Goal: Task Accomplishment & Management: Complete application form

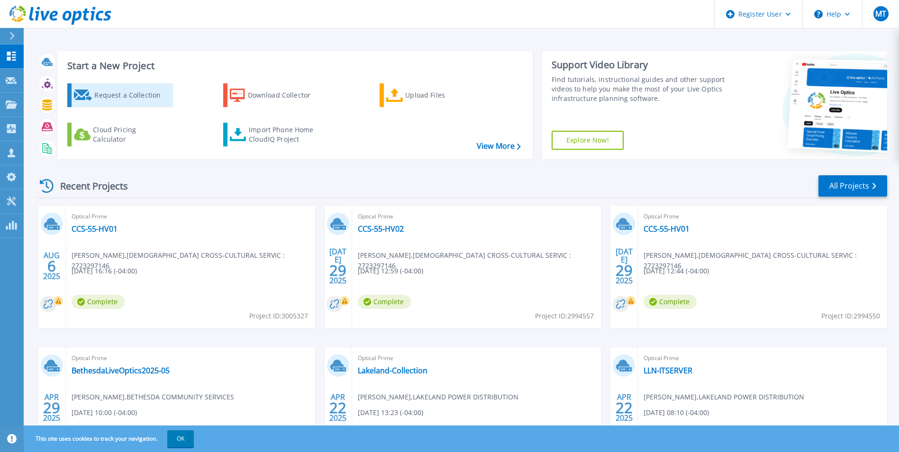
click at [127, 102] on div "Request a Collection" at bounding box center [132, 95] width 76 height 19
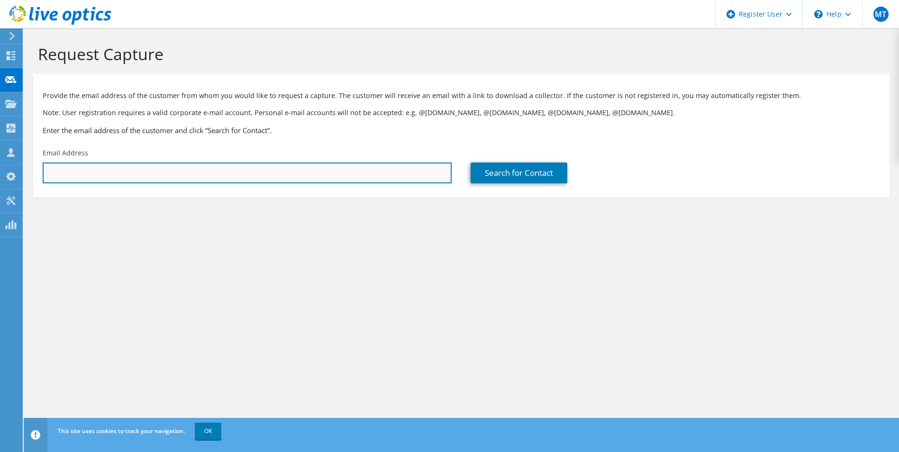
click at [184, 164] on input "text" at bounding box center [247, 173] width 409 height 21
paste input "steve.spencer@bgcfs.ca"
type input "steve.spencer@bgcfs.ca"
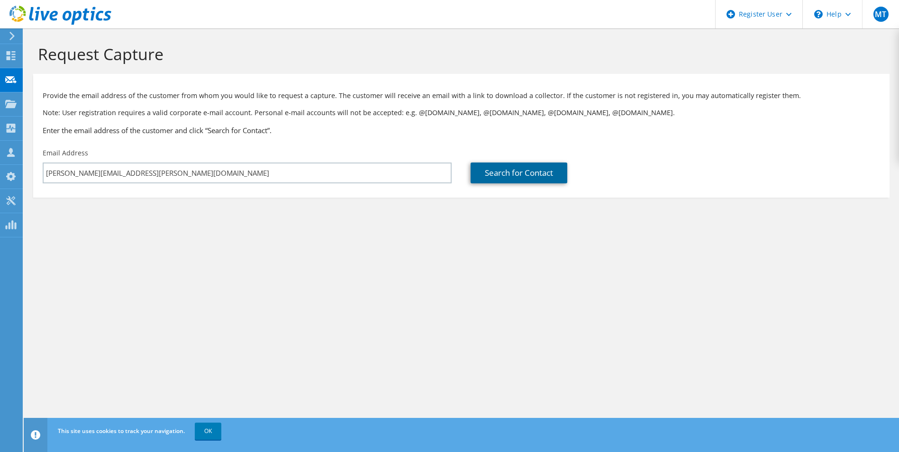
click at [502, 167] on link "Search for Contact" at bounding box center [519, 173] width 97 height 21
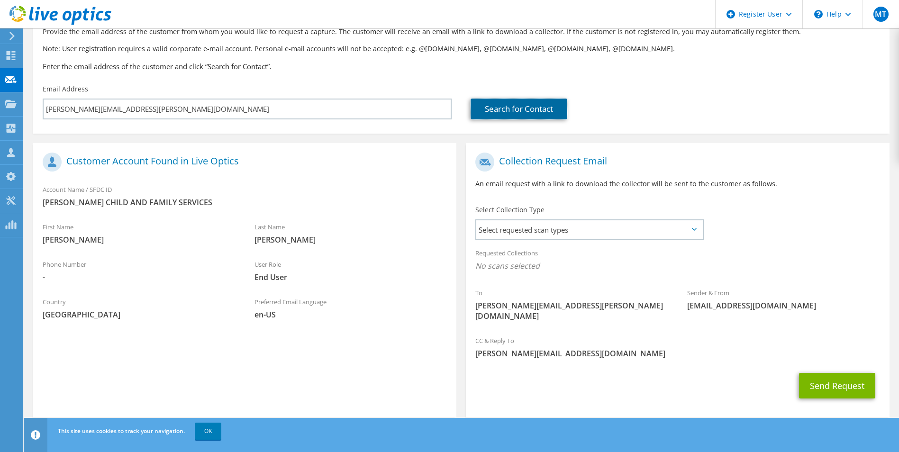
scroll to position [66, 0]
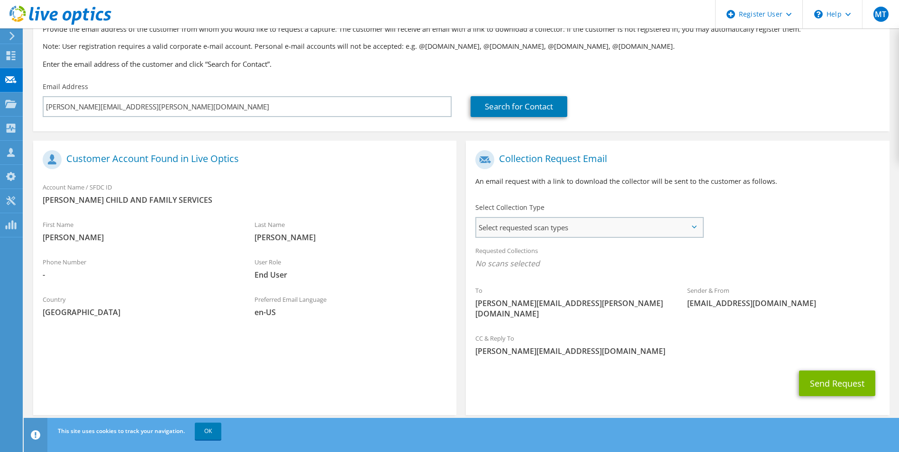
click at [616, 231] on span "Select requested scan types" at bounding box center [589, 227] width 226 height 19
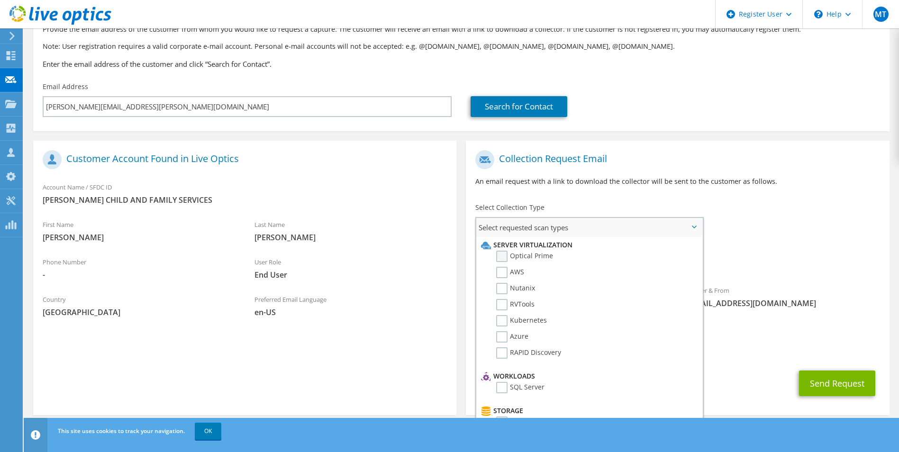
click at [501, 257] on label "Optical Prime" at bounding box center [524, 256] width 57 height 11
click at [0, 0] on input "Optical Prime" at bounding box center [0, 0] width 0 height 0
click at [849, 384] on button "Send Request" at bounding box center [837, 387] width 76 height 26
